Goal: Transaction & Acquisition: Book appointment/travel/reservation

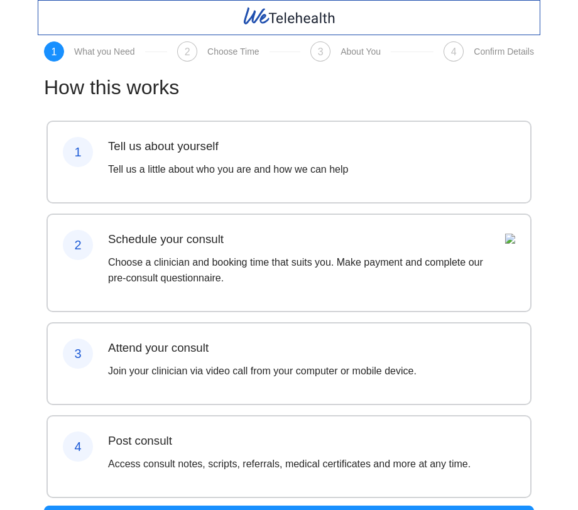
scroll to position [72, 0]
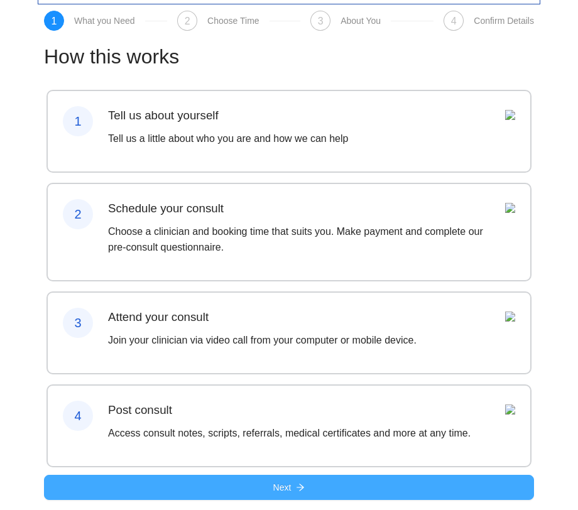
click at [251, 481] on button "Next" at bounding box center [289, 487] width 490 height 25
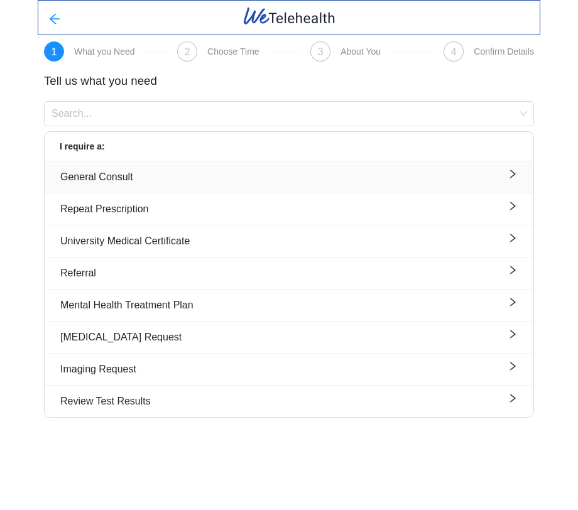
click at [239, 164] on button "General Consult" at bounding box center [289, 176] width 489 height 31
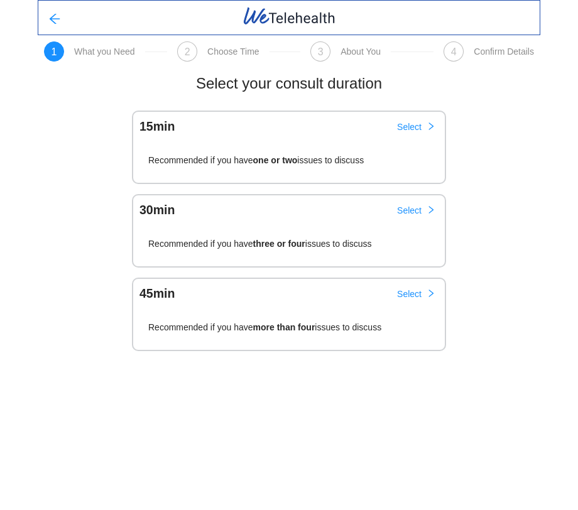
click at [308, 121] on div "15 min Select" at bounding box center [289, 124] width 313 height 26
click at [410, 124] on span "Select" at bounding box center [409, 127] width 25 height 14
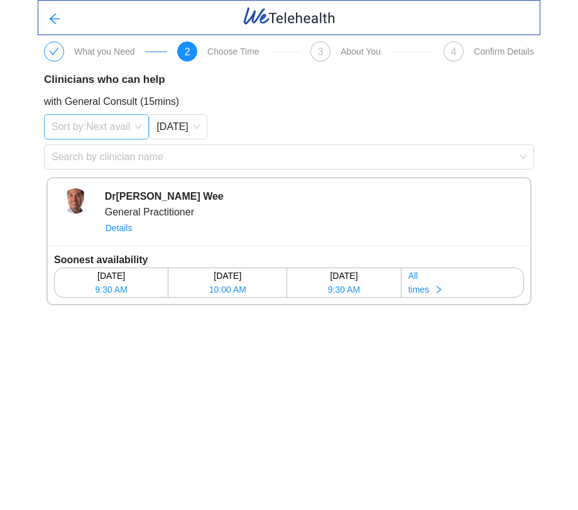
click at [139, 121] on span "Sort by: Next avail" at bounding box center [97, 126] width 90 height 19
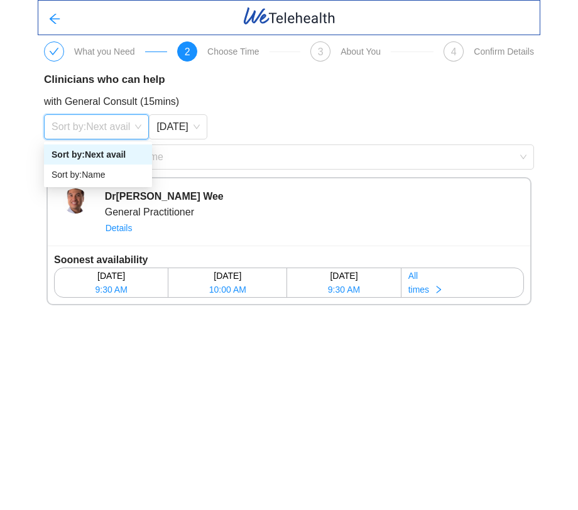
click at [121, 155] on div "Sort by: Next avail" at bounding box center [98, 155] width 93 height 14
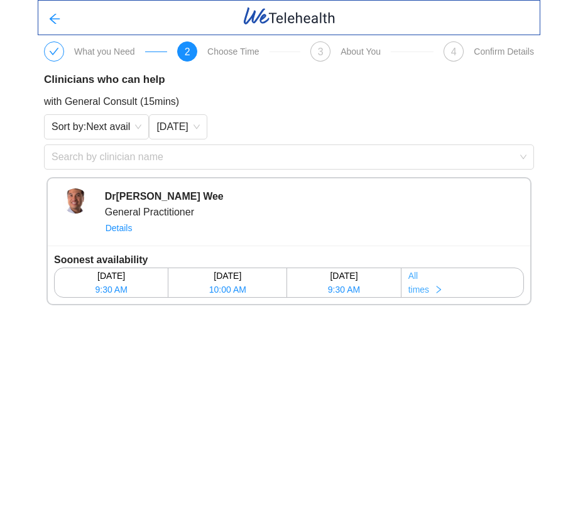
click at [417, 278] on span "All" at bounding box center [413, 276] width 10 height 14
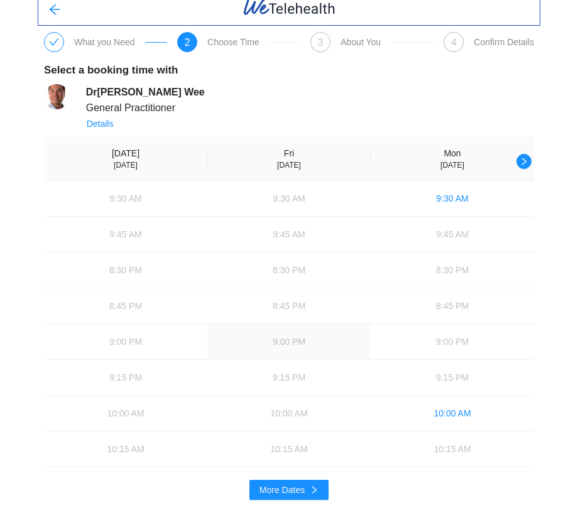
scroll to position [10, 0]
click at [258, 490] on button "More Dates" at bounding box center [288, 490] width 79 height 20
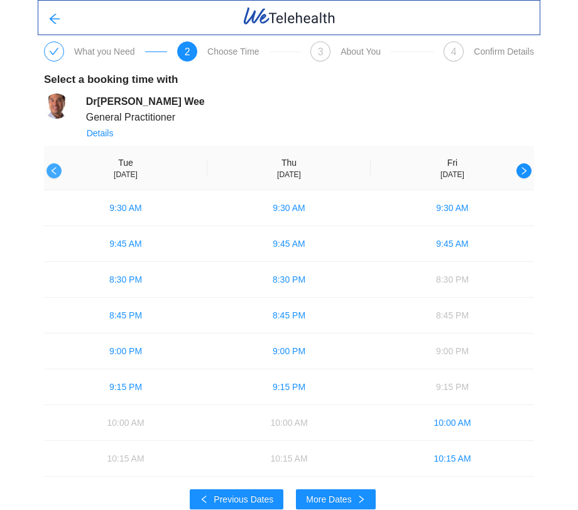
click at [57, 169] on icon "left" at bounding box center [54, 170] width 9 height 9
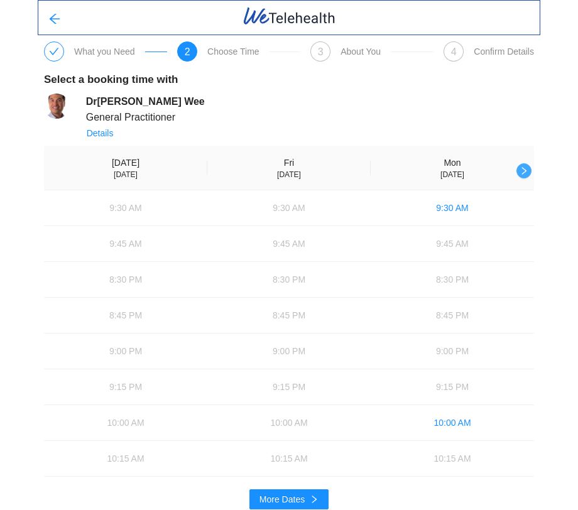
click at [524, 166] on button "button" at bounding box center [523, 170] width 15 height 15
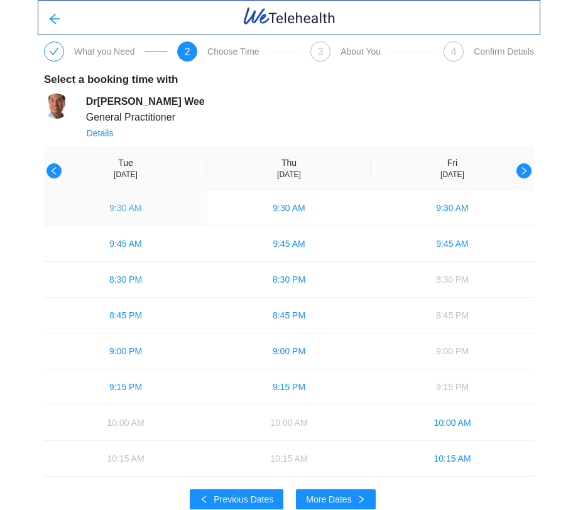
scroll to position [10, 0]
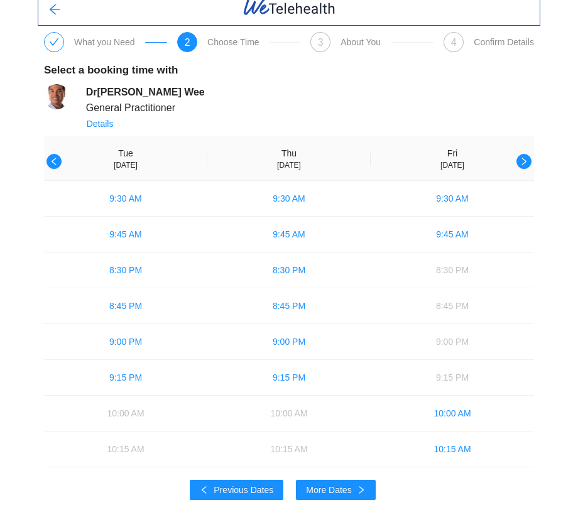
click at [51, 153] on th "[DATE]" at bounding box center [125, 158] width 163 height 45
click at [53, 160] on icon "left" at bounding box center [54, 161] width 9 height 9
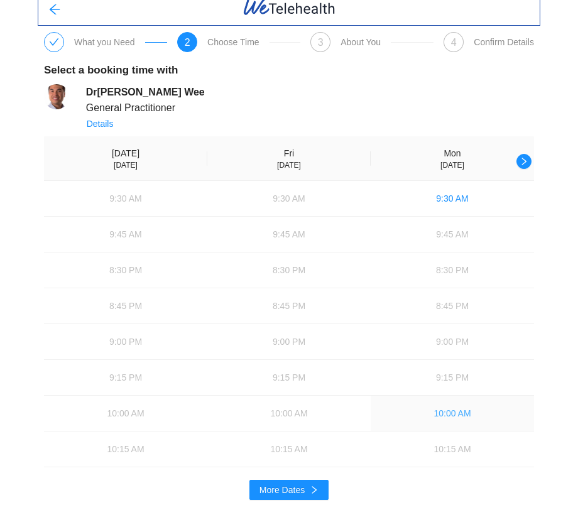
click at [447, 411] on span "10:00 AM" at bounding box center [451, 413] width 37 height 14
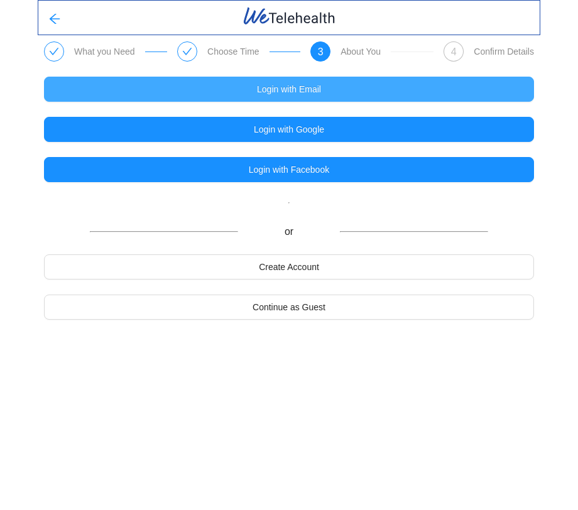
click at [394, 82] on button "Login with Email" at bounding box center [289, 89] width 490 height 25
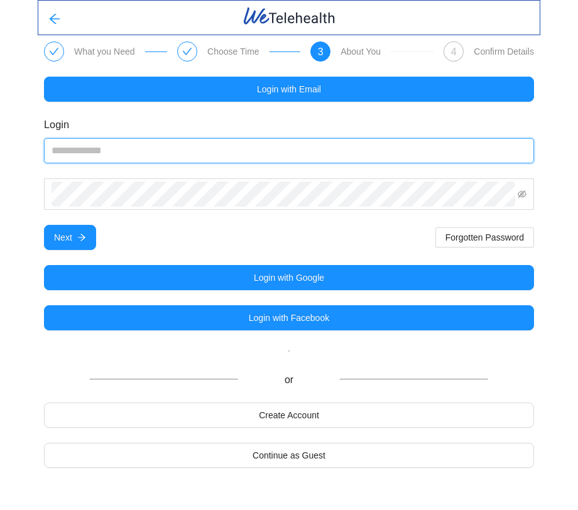
click at [346, 144] on input "email" at bounding box center [289, 150] width 490 height 25
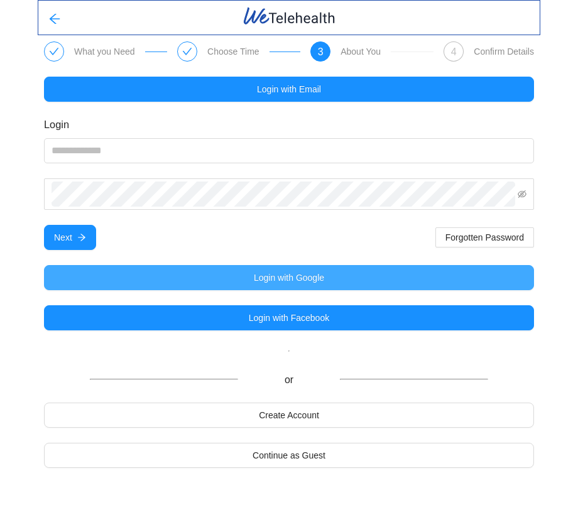
click at [293, 275] on span "Login with Google" at bounding box center [289, 278] width 70 height 14
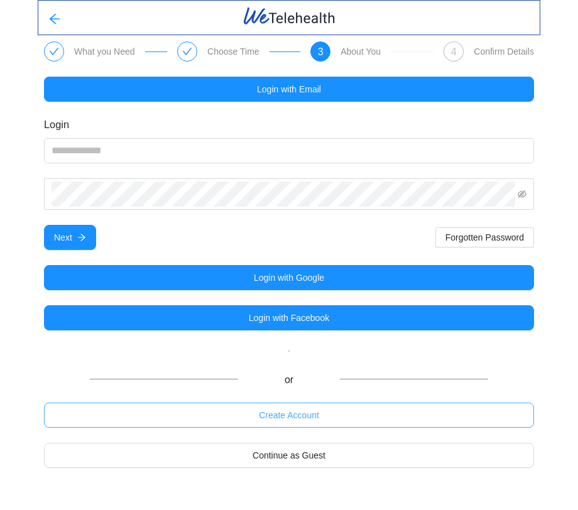
click at [292, 413] on span "Create Account" at bounding box center [289, 415] width 60 height 14
click at [291, 413] on span "Create Account" at bounding box center [289, 415] width 60 height 14
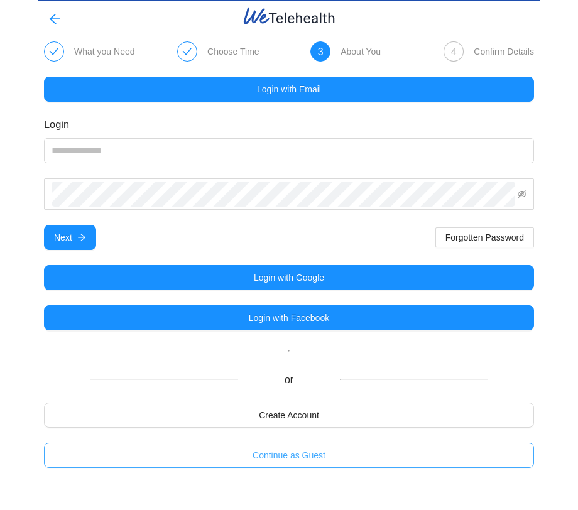
click at [288, 464] on button "Continue as Guest" at bounding box center [289, 455] width 490 height 25
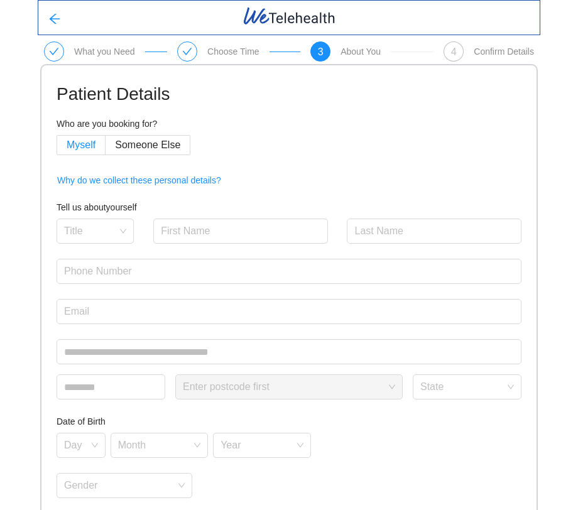
click at [95, 150] on span "Myself" at bounding box center [81, 144] width 29 height 11
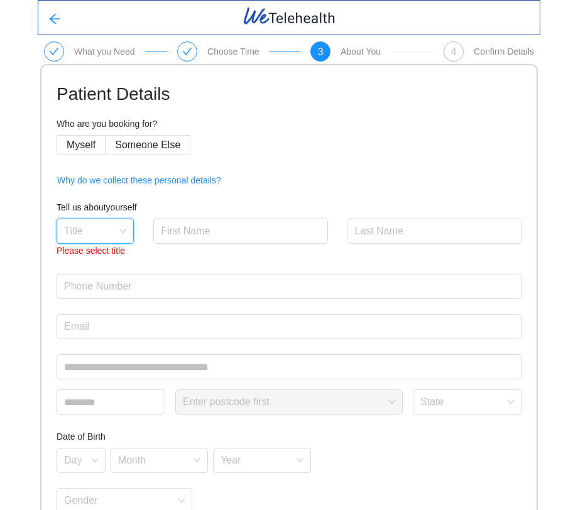
click at [96, 226] on input "search" at bounding box center [90, 228] width 53 height 19
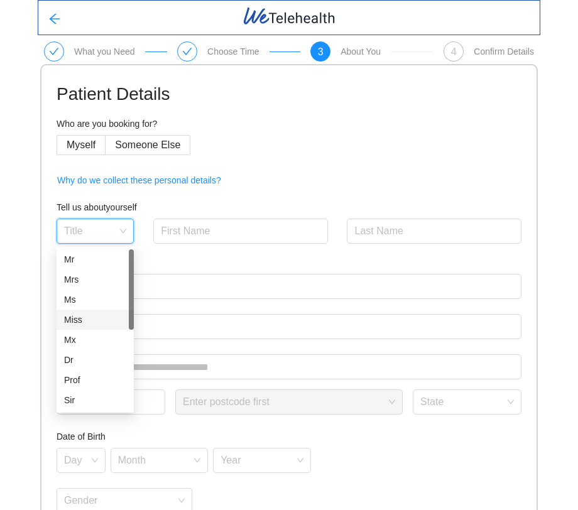
click at [98, 325] on div "Miss" at bounding box center [95, 320] width 62 height 14
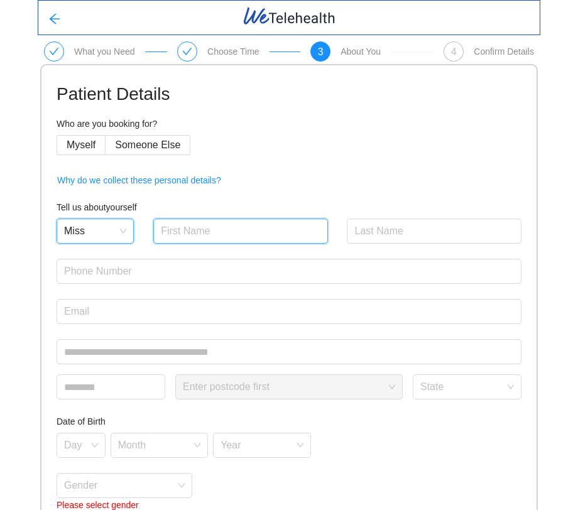
click at [230, 238] on input "text" at bounding box center [240, 231] width 175 height 25
type input "Muy Kong"
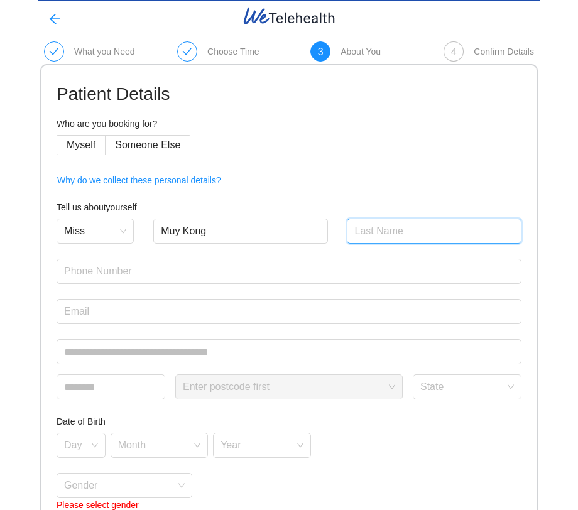
click at [364, 227] on input "text" at bounding box center [434, 231] width 175 height 25
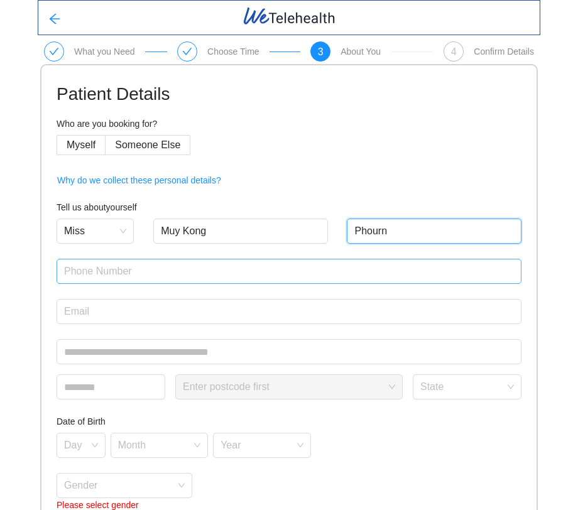
type input "Phourn"
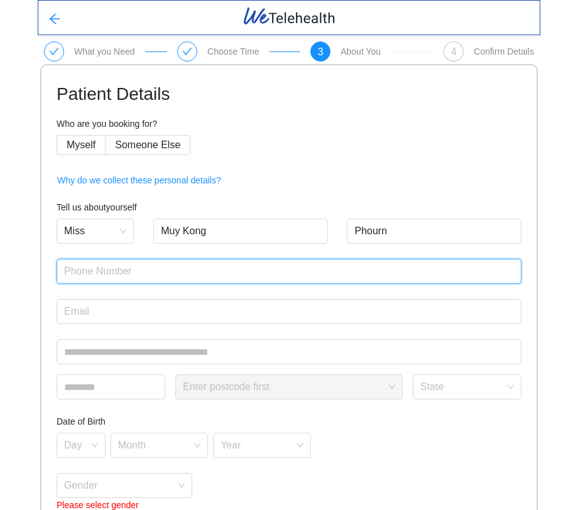
click at [321, 280] on input "text" at bounding box center [289, 271] width 465 height 25
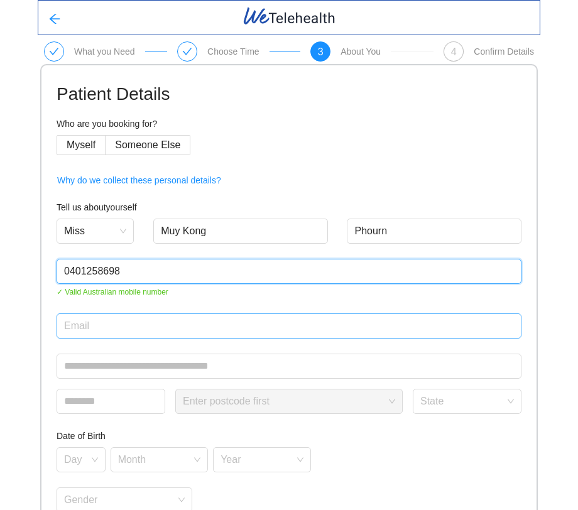
type input "0401258698"
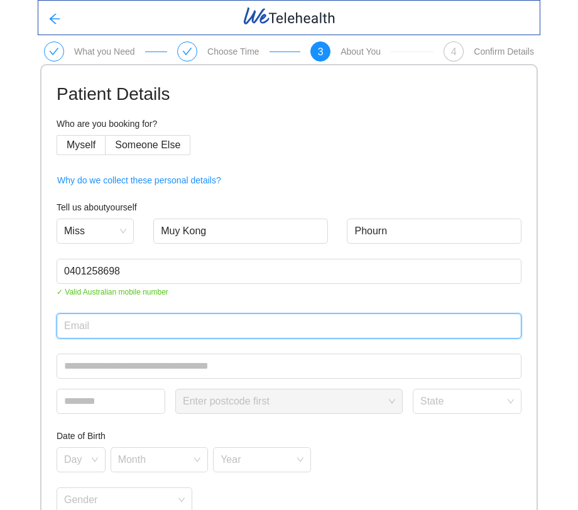
click at [269, 319] on input "email" at bounding box center [289, 325] width 465 height 25
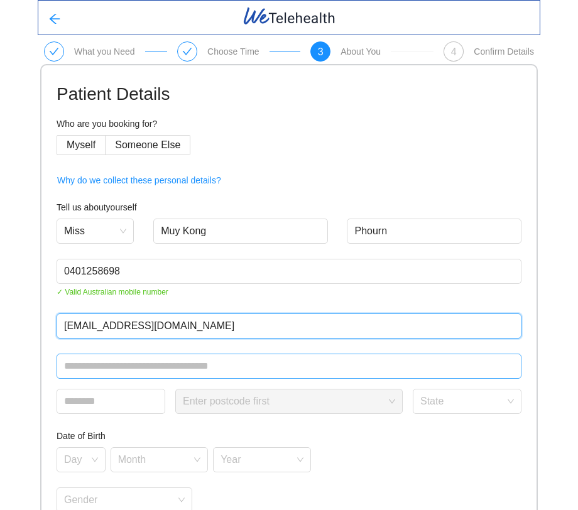
type input "[EMAIL_ADDRESS][DOMAIN_NAME]"
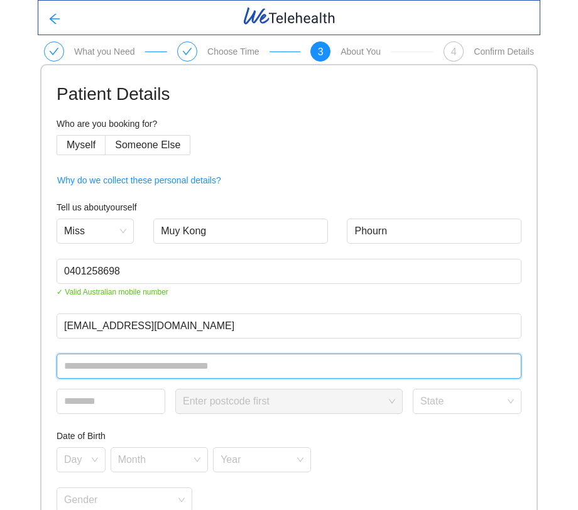
click at [222, 361] on input "text" at bounding box center [289, 366] width 465 height 25
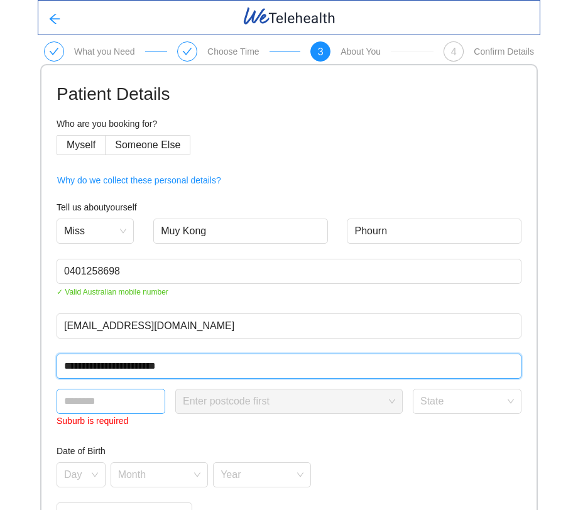
type input "**********"
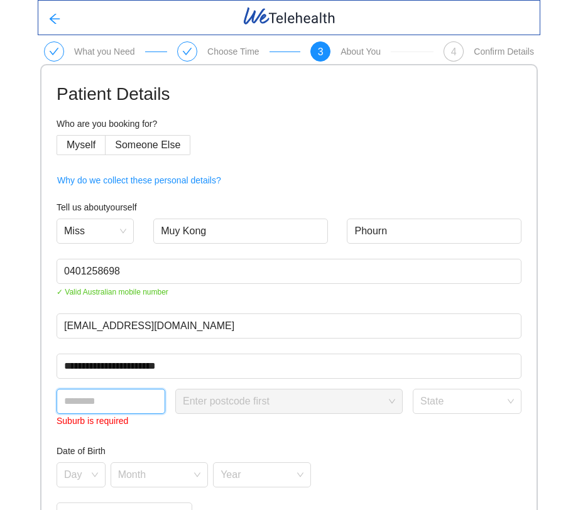
click at [150, 405] on input "text" at bounding box center [111, 401] width 109 height 25
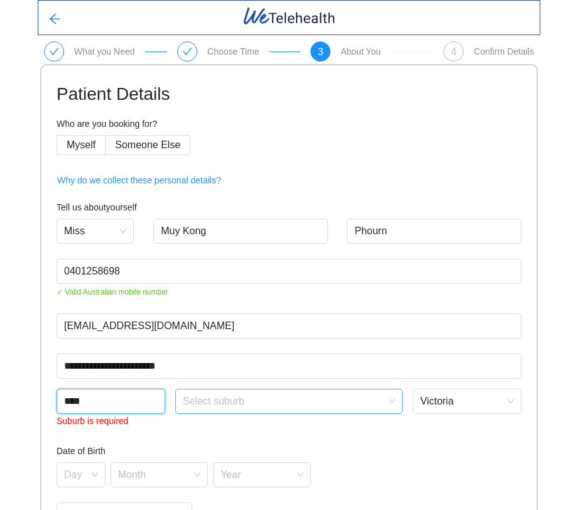
type input "****"
click at [221, 399] on input "search" at bounding box center [285, 398] width 204 height 19
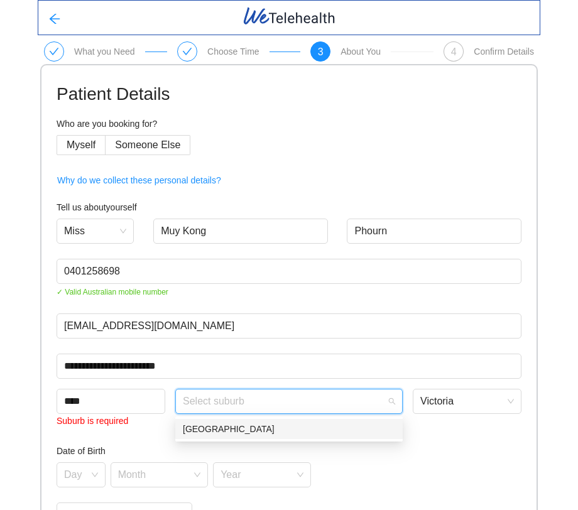
click at [226, 420] on div "[GEOGRAPHIC_DATA]" at bounding box center [288, 429] width 227 height 20
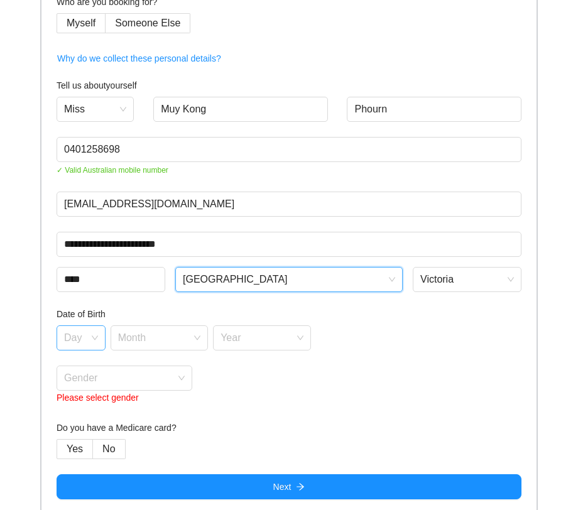
scroll to position [122, 0]
click at [90, 344] on div "Day" at bounding box center [81, 337] width 49 height 25
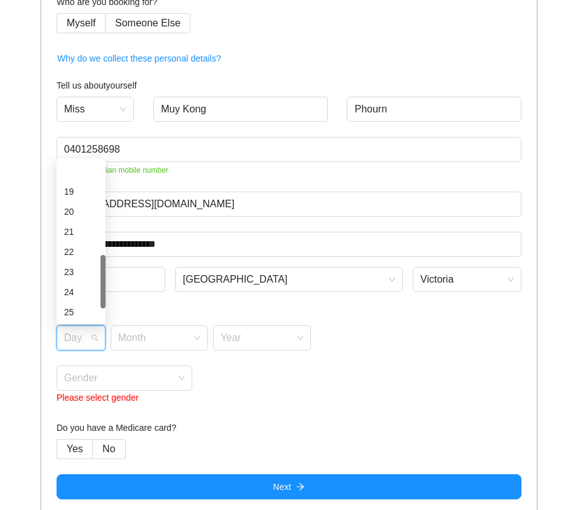
scroll to position [393, 0]
click at [82, 176] on div "21" at bounding box center [81, 180] width 34 height 14
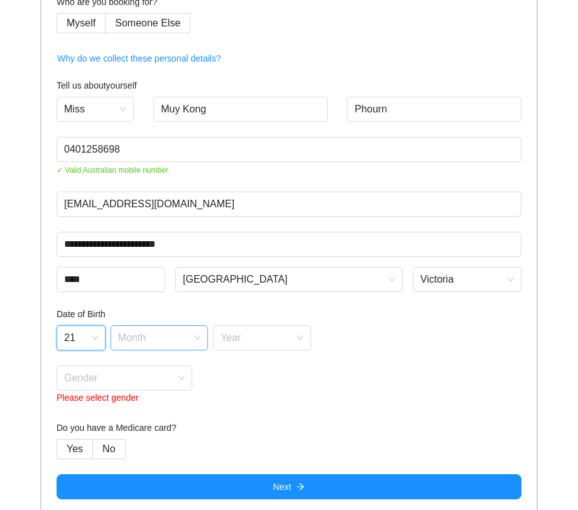
click at [155, 332] on input "search" at bounding box center [155, 335] width 74 height 19
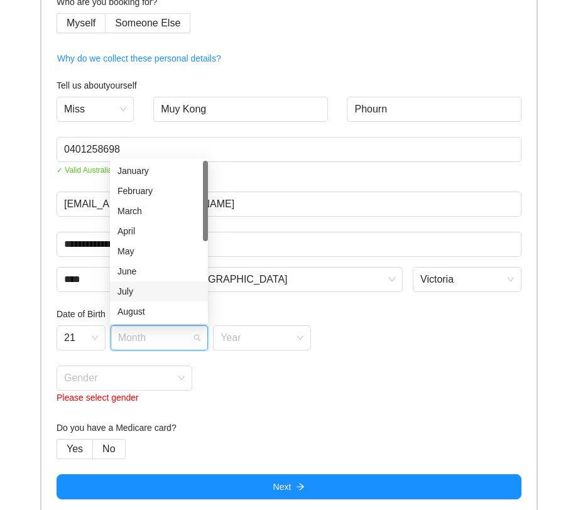
click at [159, 286] on div "July" at bounding box center [158, 292] width 83 height 14
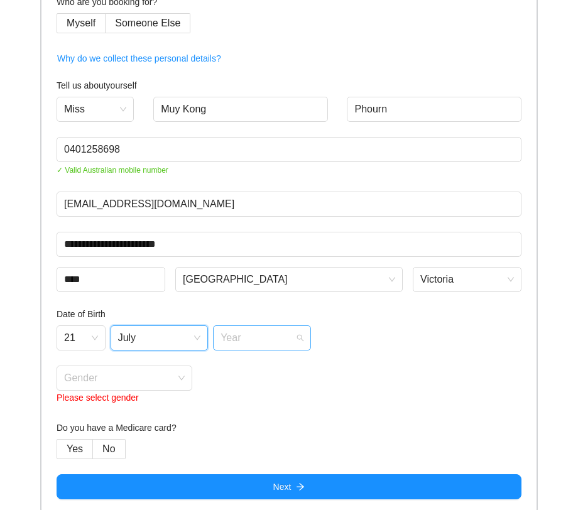
click at [257, 339] on input "search" at bounding box center [258, 335] width 74 height 19
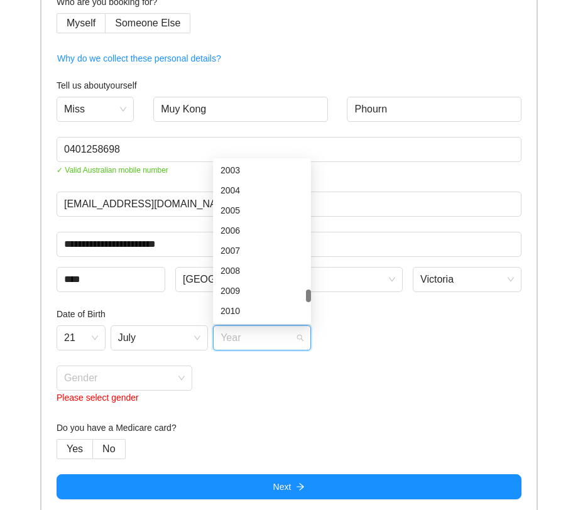
scroll to position [2040, 0]
click at [261, 226] on div "2005" at bounding box center [262, 222] width 83 height 14
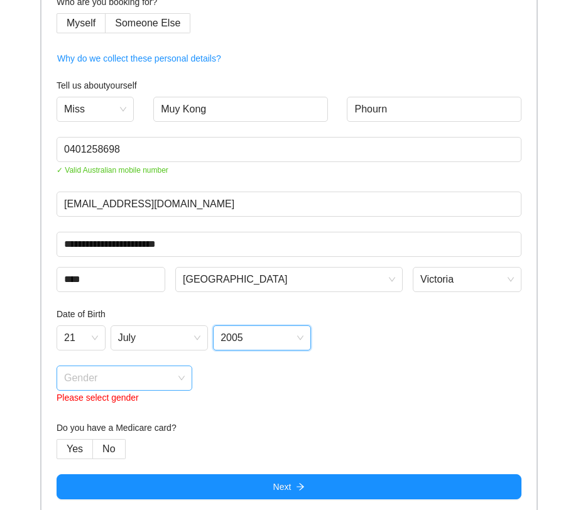
click at [141, 378] on input "search" at bounding box center [120, 375] width 112 height 19
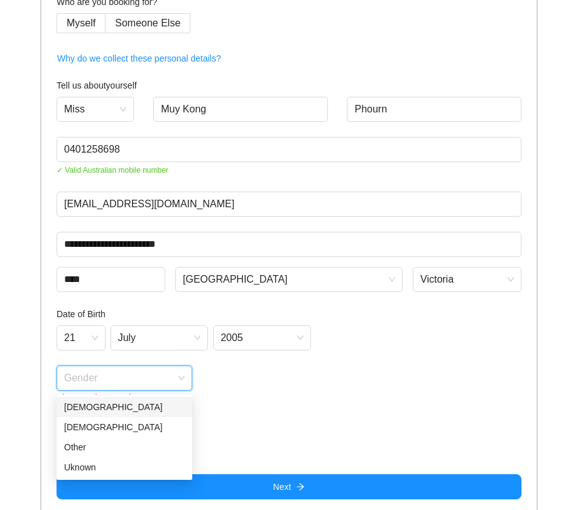
click at [129, 406] on div "[DEMOGRAPHIC_DATA]" at bounding box center [124, 407] width 121 height 14
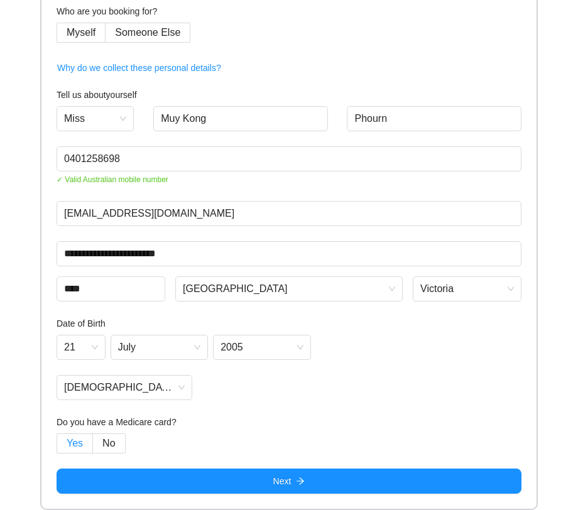
click at [68, 452] on label "Yes" at bounding box center [75, 443] width 36 height 20
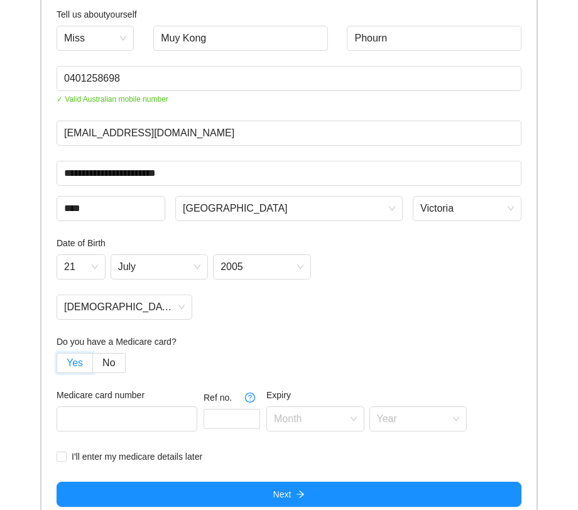
scroll to position [207, 0]
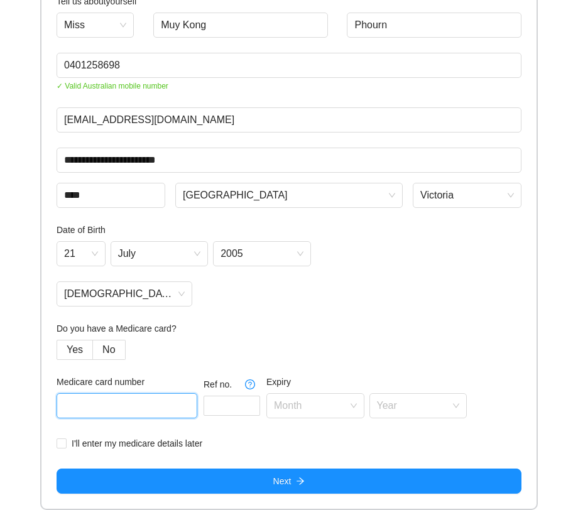
click at [72, 405] on input "text" at bounding box center [127, 405] width 141 height 25
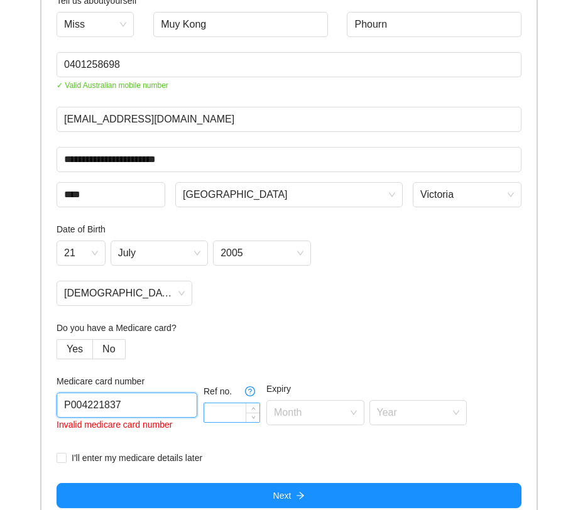
type input "P004221837"
click at [204, 408] on input at bounding box center [231, 412] width 55 height 19
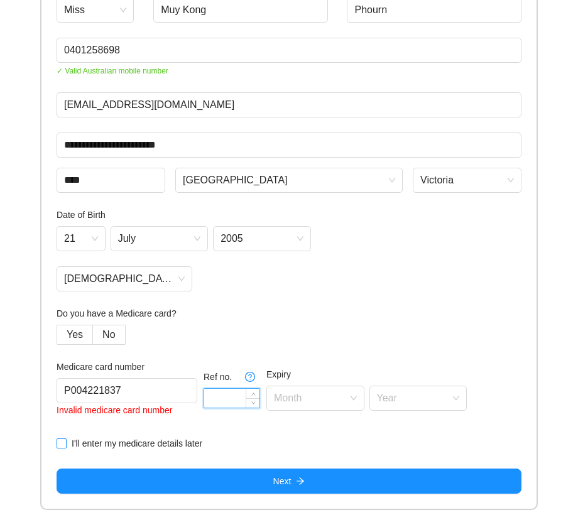
scroll to position [222, 0]
click at [99, 437] on span "I'll enter my medicare details later" at bounding box center [137, 444] width 141 height 14
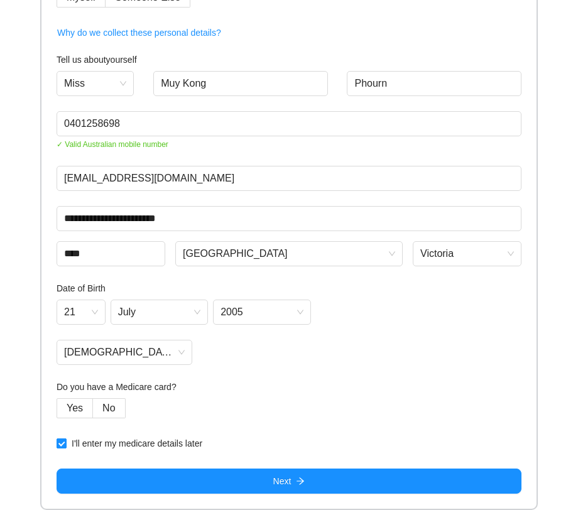
scroll to position [148, 0]
click at [108, 406] on span "No" at bounding box center [108, 408] width 13 height 11
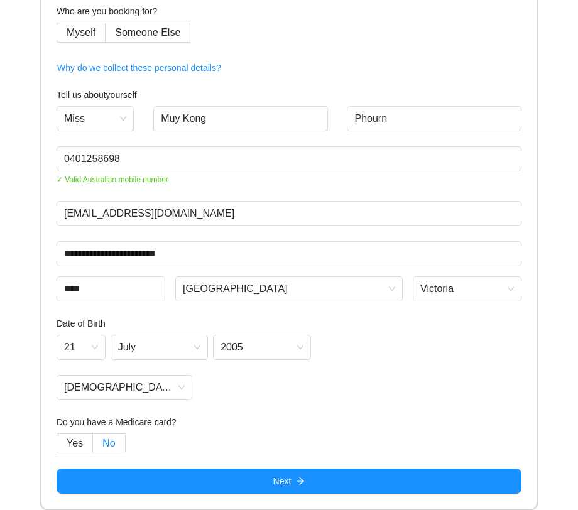
click at [102, 438] on span "No" at bounding box center [108, 443] width 13 height 11
click at [79, 443] on span "Yes" at bounding box center [75, 443] width 16 height 11
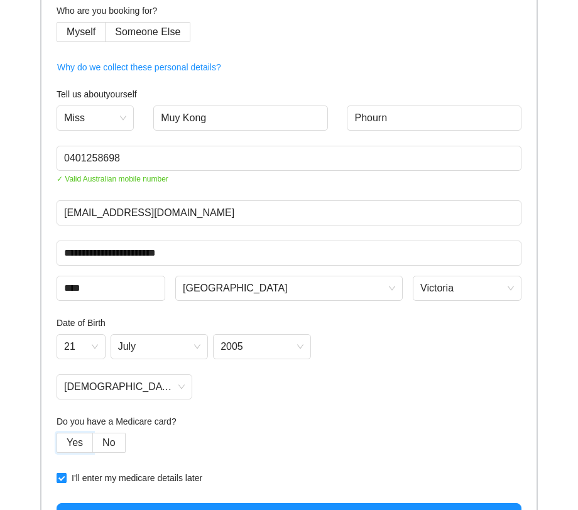
scroll to position [148, 0]
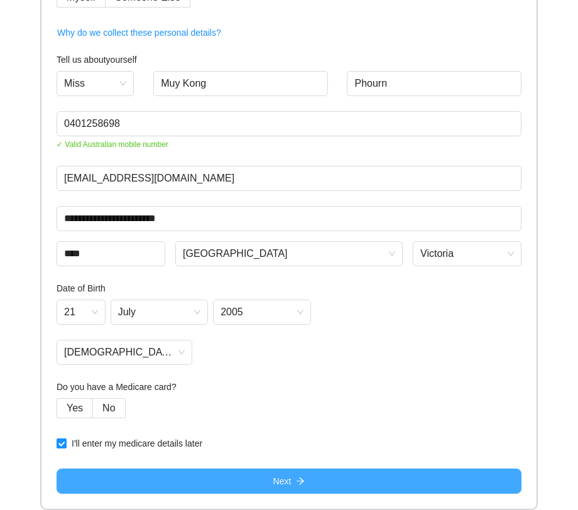
click at [93, 481] on button "Next" at bounding box center [289, 481] width 465 height 25
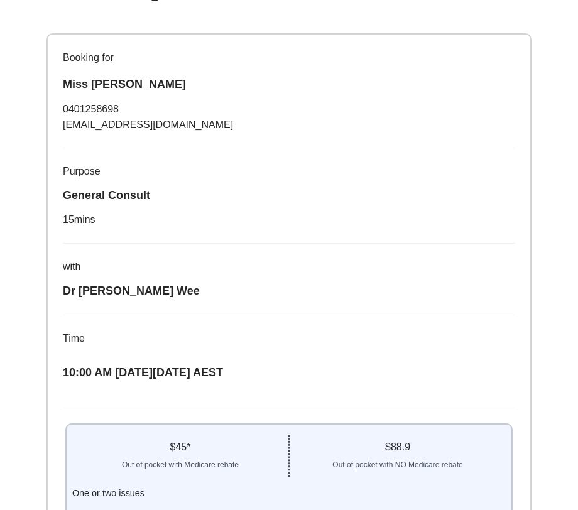
scroll to position [207, 0]
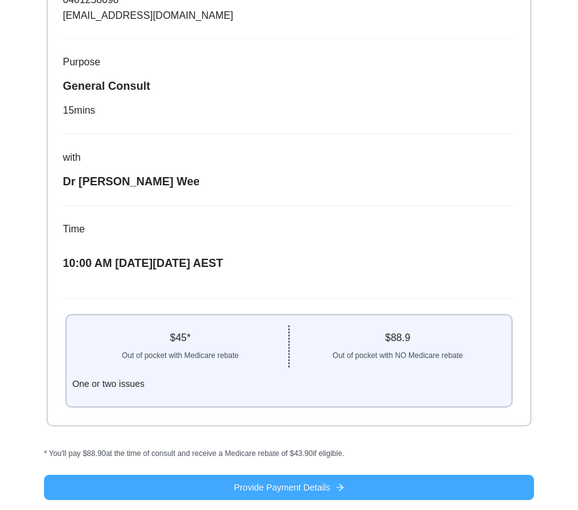
click at [175, 491] on button "Provide Payment Details" at bounding box center [289, 487] width 490 height 25
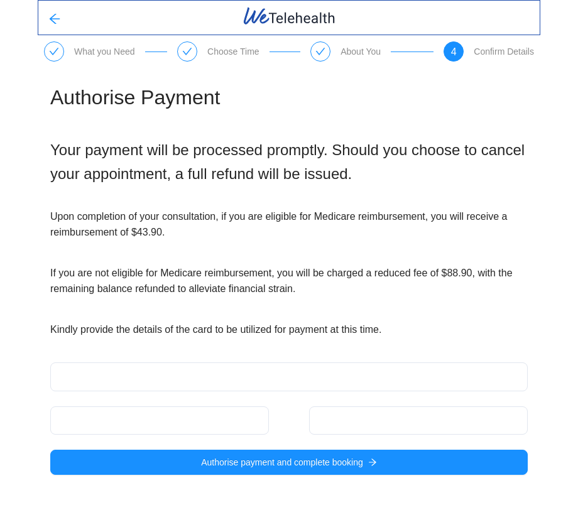
click at [171, 414] on div at bounding box center [159, 420] width 219 height 28
click at [321, 413] on div at bounding box center [418, 420] width 219 height 28
click at [329, 428] on div at bounding box center [418, 420] width 219 height 28
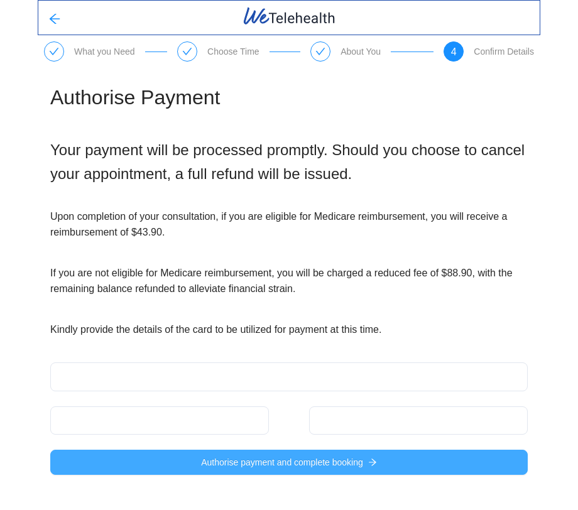
click at [315, 467] on span "Authorise payment and complete booking" at bounding box center [282, 462] width 162 height 14
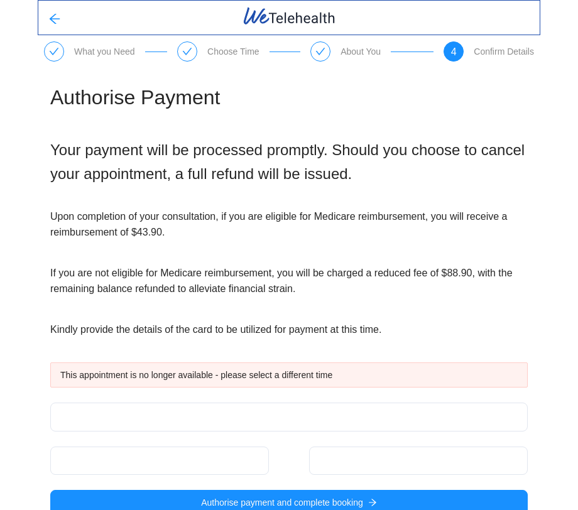
click at [196, 50] on div at bounding box center [187, 51] width 20 height 20
click at [177, 50] on div at bounding box center [187, 51] width 20 height 20
click at [58, 21] on icon "arrow-left" at bounding box center [54, 19] width 13 height 13
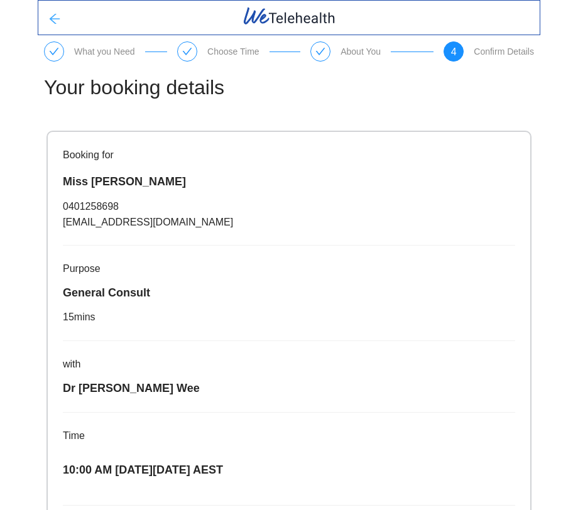
click at [58, 21] on icon "arrow-left" at bounding box center [54, 19] width 13 height 13
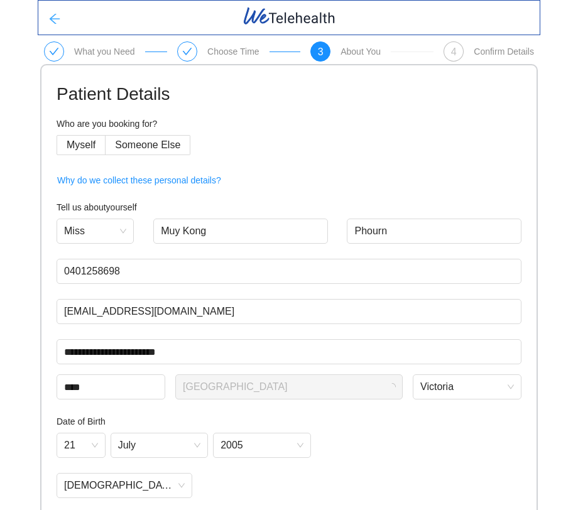
click at [58, 21] on icon "arrow-left" at bounding box center [54, 19] width 13 height 13
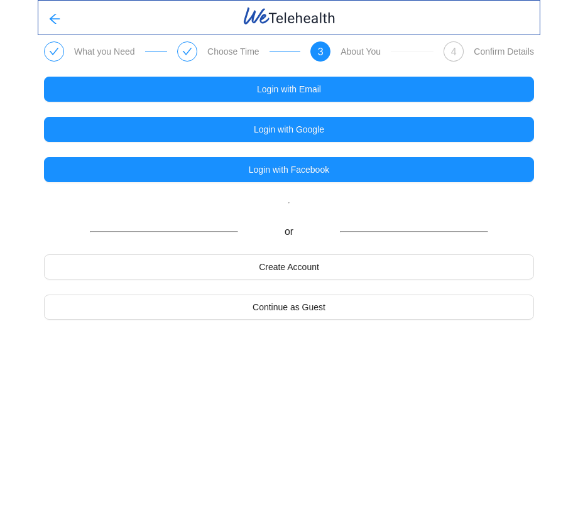
click at [189, 57] on icon "check" at bounding box center [187, 51] width 10 height 10
click at [55, 29] on button "button" at bounding box center [54, 17] width 33 height 25
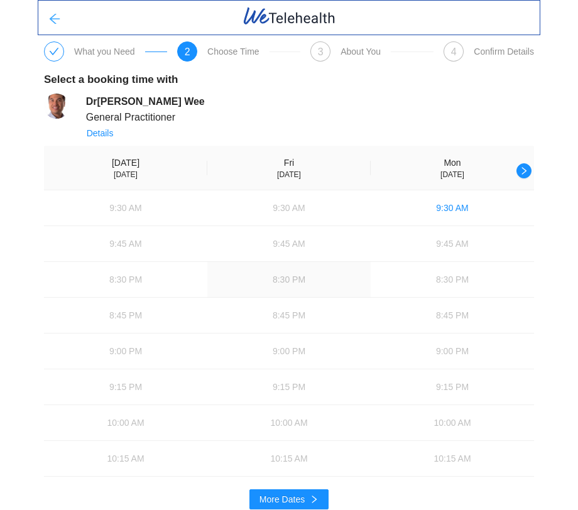
scroll to position [10, 0]
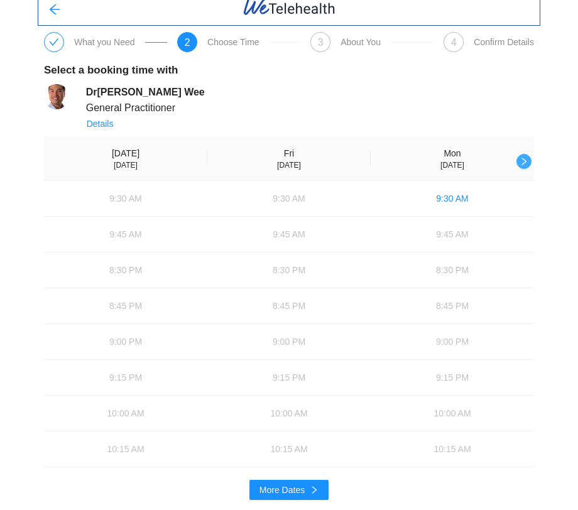
click at [521, 159] on icon "right" at bounding box center [524, 161] width 9 height 9
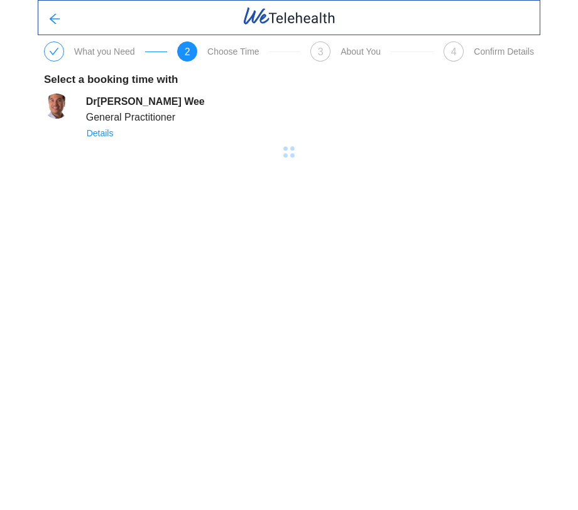
scroll to position [0, 0]
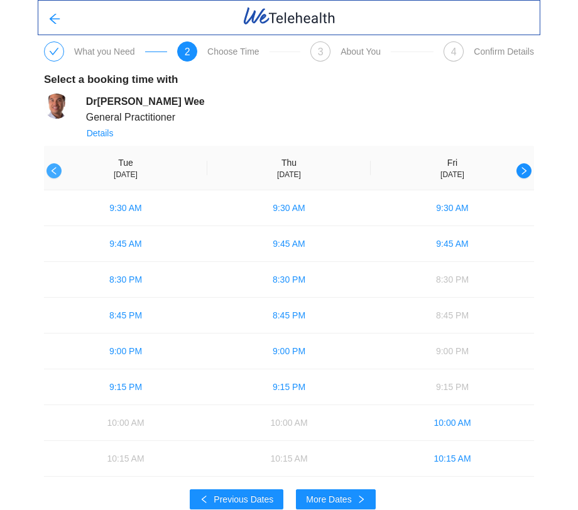
click at [52, 169] on icon "left" at bounding box center [54, 170] width 9 height 9
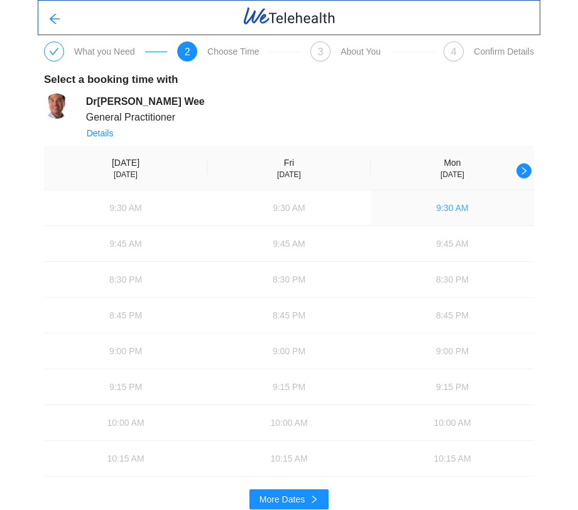
click at [442, 201] on button "9:30 AM" at bounding box center [452, 207] width 163 height 35
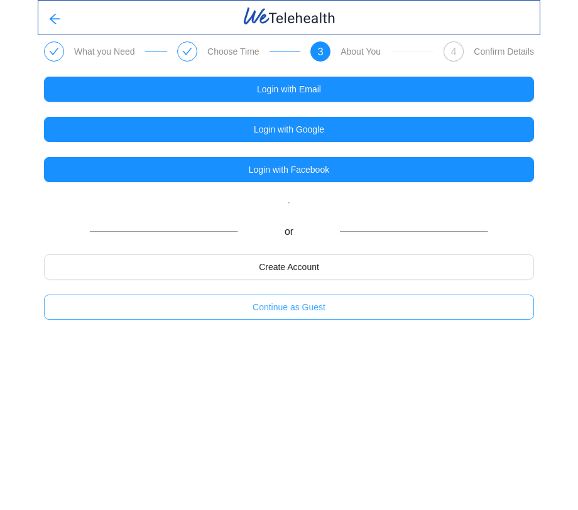
click at [346, 307] on button "Continue as Guest" at bounding box center [289, 307] width 490 height 25
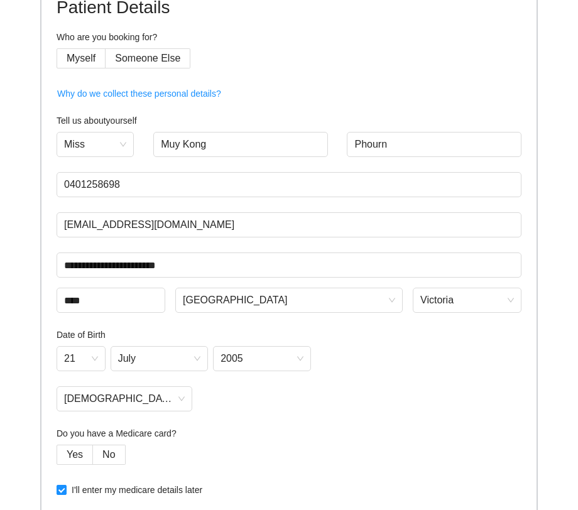
scroll to position [134, 0]
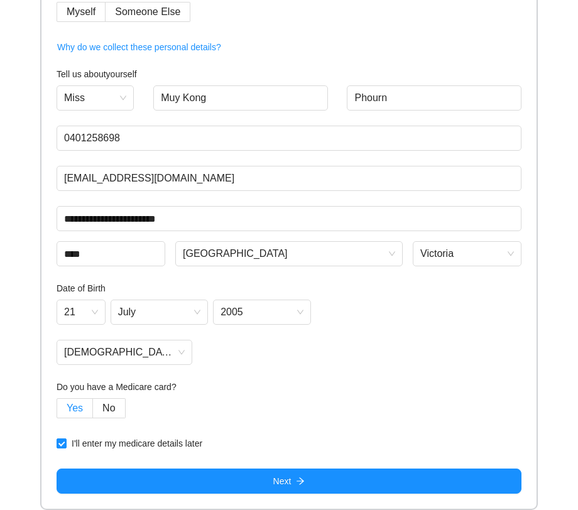
click at [75, 408] on span "Yes" at bounding box center [75, 408] width 16 height 11
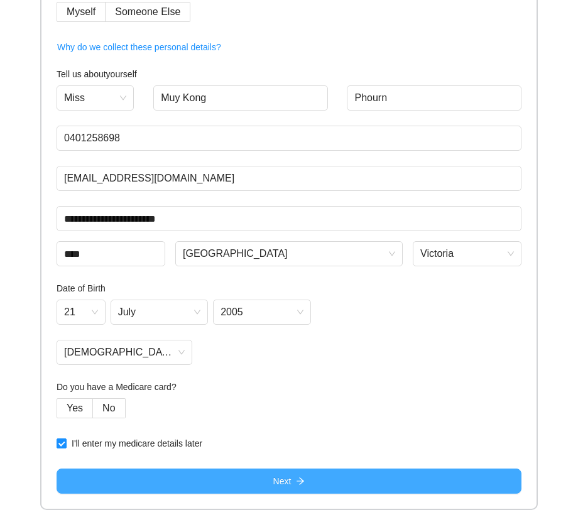
click at [96, 474] on button "Next" at bounding box center [289, 481] width 465 height 25
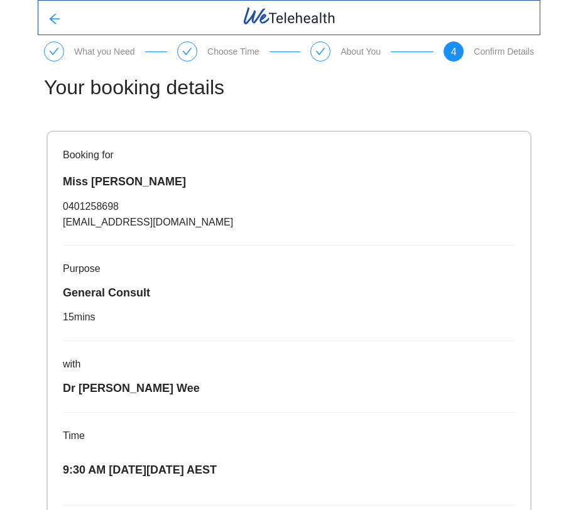
scroll to position [207, 0]
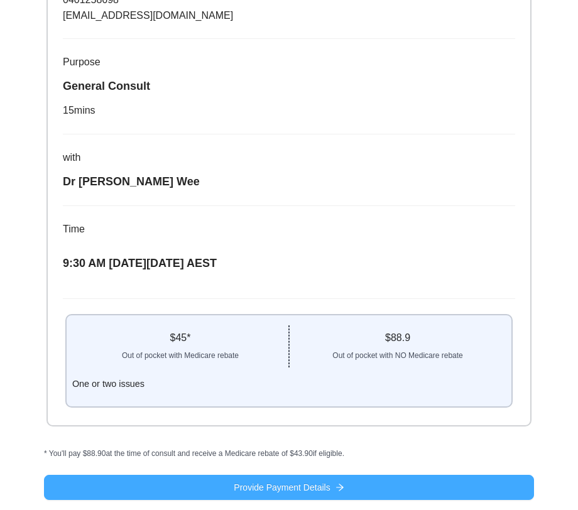
click at [213, 481] on button "Provide Payment Details" at bounding box center [289, 487] width 490 height 25
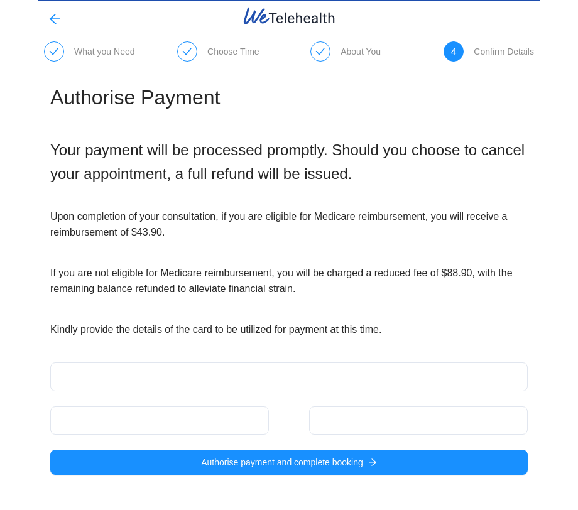
click at [220, 392] on div "Authorise payment and complete booking" at bounding box center [288, 418] width 477 height 112
click at [328, 427] on iframe at bounding box center [418, 421] width 206 height 12
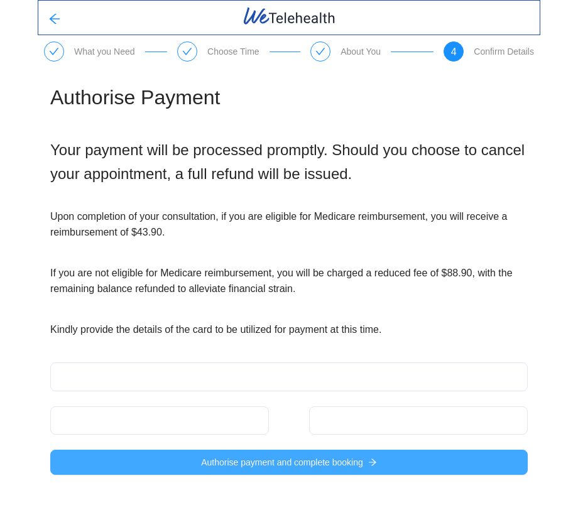
click at [317, 464] on span "Authorise payment and complete booking" at bounding box center [282, 462] width 162 height 14
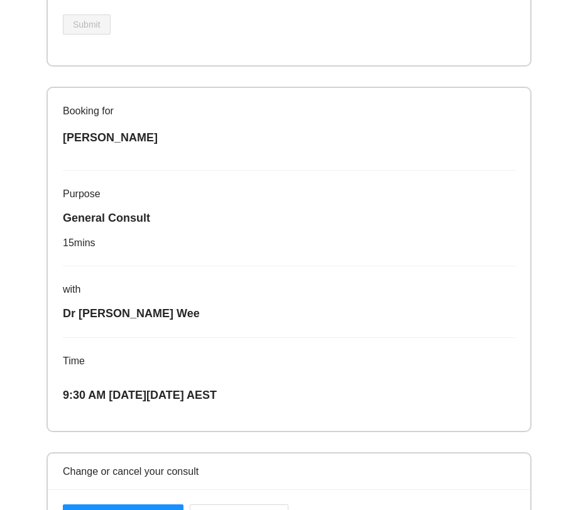
scroll to position [558, 0]
